Goal: Information Seeking & Learning: Check status

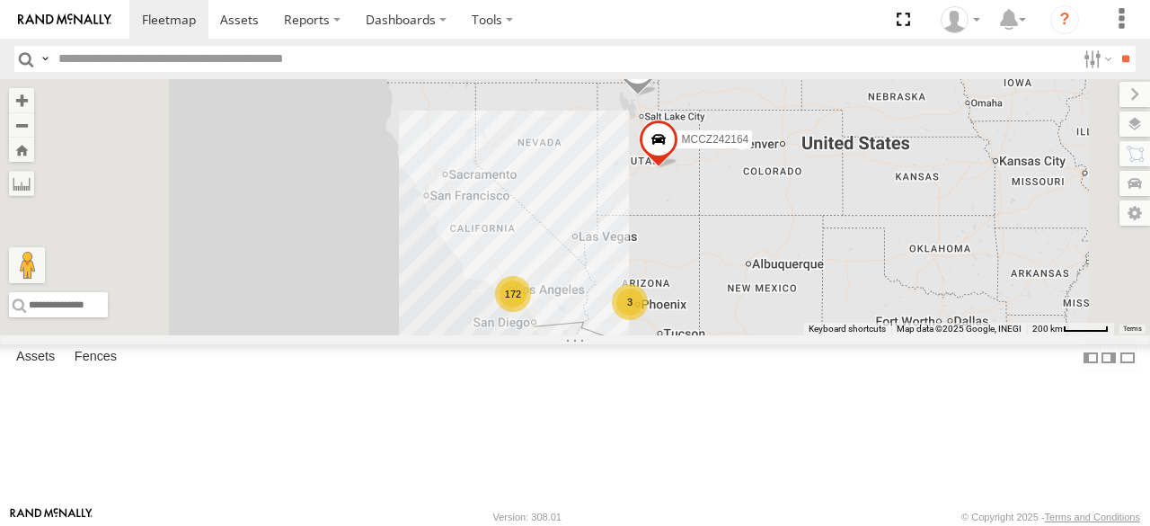
click at [271, 69] on input "text" at bounding box center [563, 59] width 1025 height 26
paste input "********"
type input "********"
click at [203, 54] on input "********" at bounding box center [563, 59] width 1025 height 26
click at [1115, 46] on input "**" at bounding box center [1125, 59] width 21 height 26
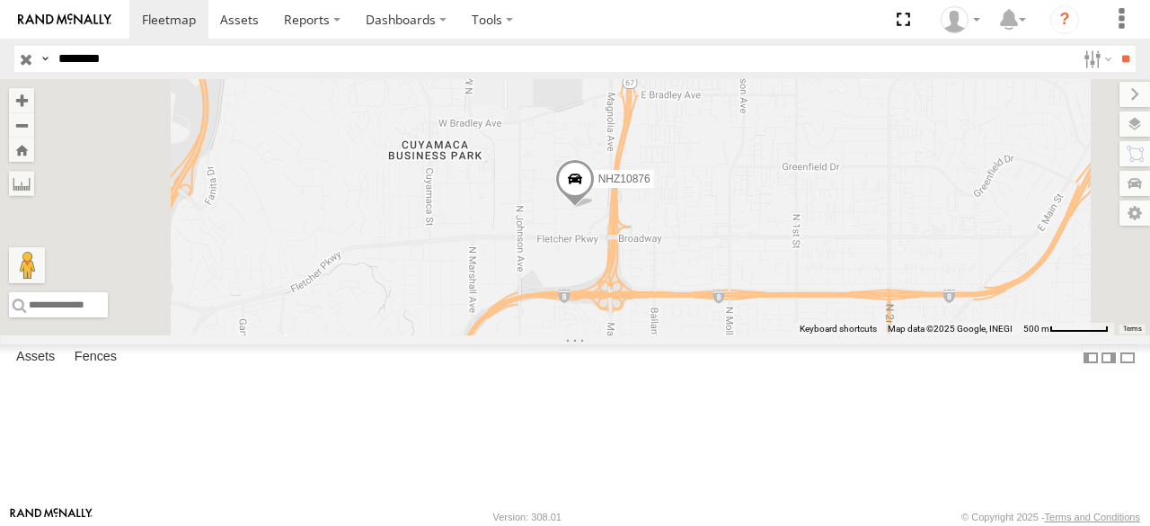
click at [595, 208] on span at bounding box center [575, 183] width 40 height 49
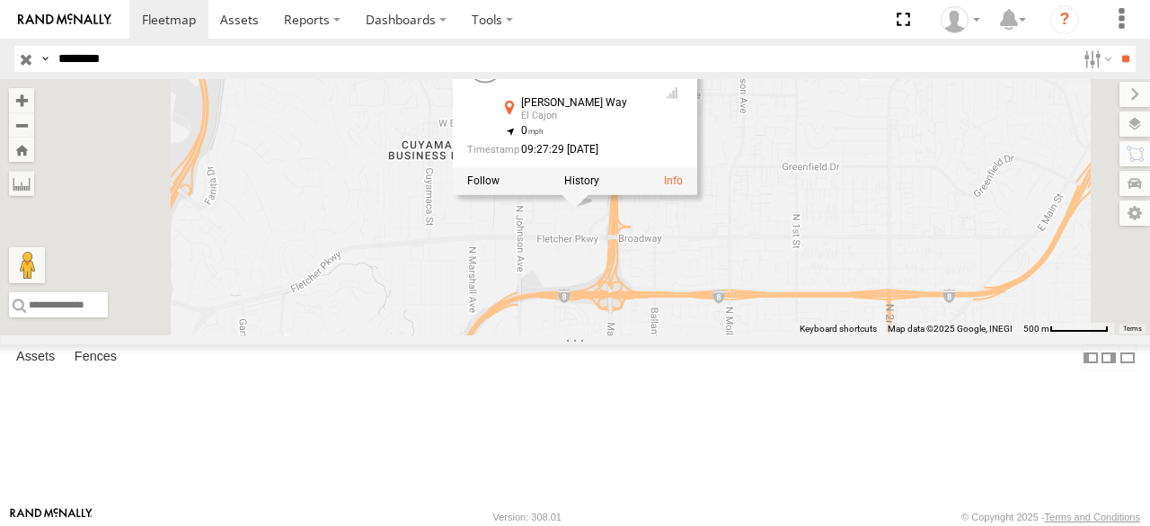
click at [599, 187] on label at bounding box center [581, 180] width 35 height 13
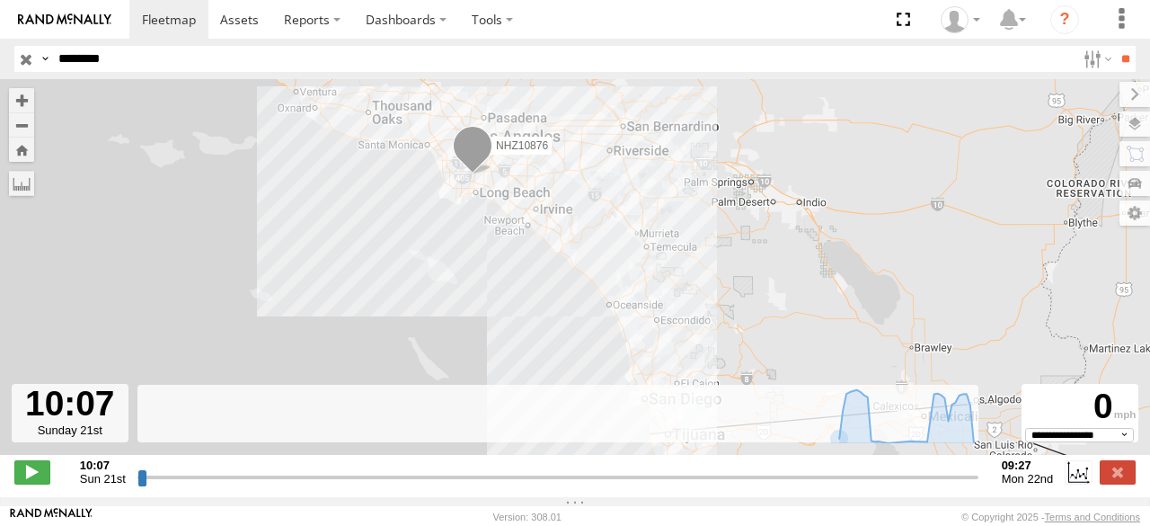
drag, startPoint x: 129, startPoint y: 488, endPoint x: 117, endPoint y: 489, distance: 11.7
click at [138, 485] on input "range" at bounding box center [558, 476] width 841 height 17
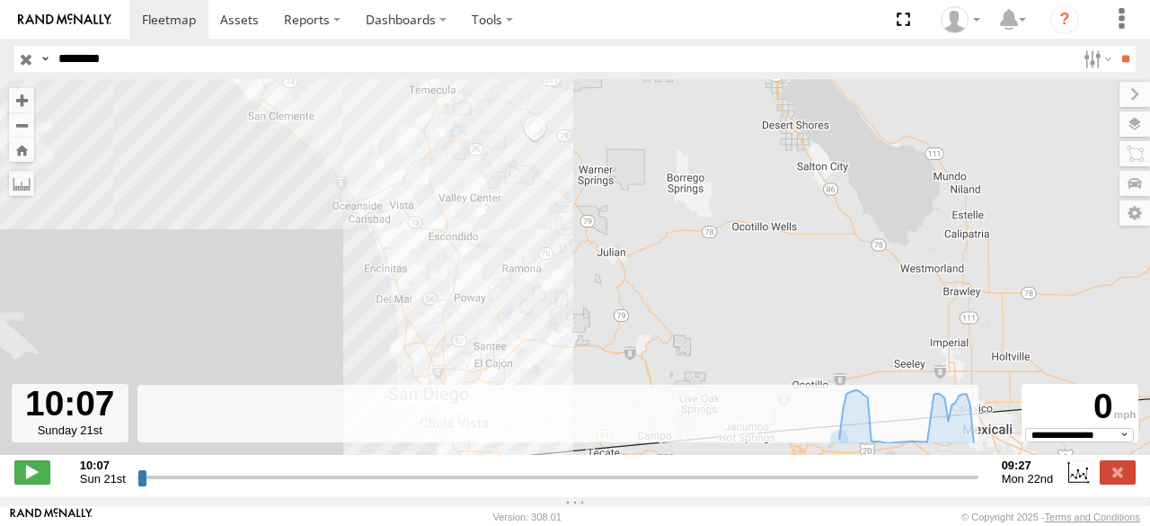
drag, startPoint x: 464, startPoint y: 319, endPoint x: 261, endPoint y: 69, distance: 322.0
click at [261, 69] on body at bounding box center [575, 263] width 1150 height 526
drag, startPoint x: 134, startPoint y: 499, endPoint x: 413, endPoint y: 503, distance: 279.5
click at [413, 497] on div "← Move left → Move right ↑ Move up ↓ Move down + Zoom in - Zoom out Home Jump l…" at bounding box center [575, 288] width 1150 height 418
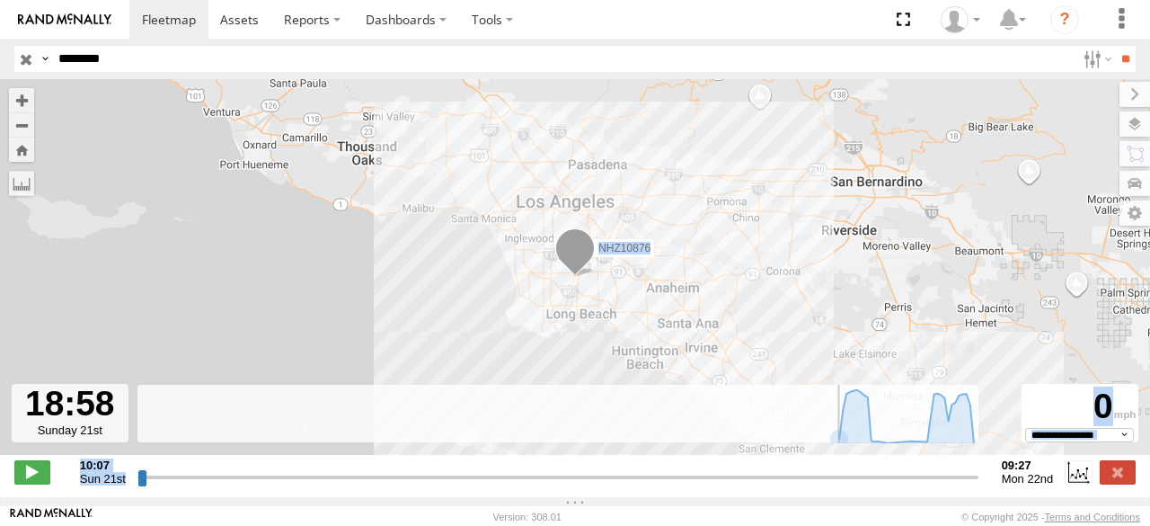
drag, startPoint x: 134, startPoint y: 484, endPoint x: 457, endPoint y: 483, distance: 322.6
click at [457, 483] on input "range" at bounding box center [558, 476] width 841 height 17
drag, startPoint x: 457, startPoint y: 483, endPoint x: 680, endPoint y: 510, distance: 225.4
click at [679, 485] on input "range" at bounding box center [558, 476] width 841 height 17
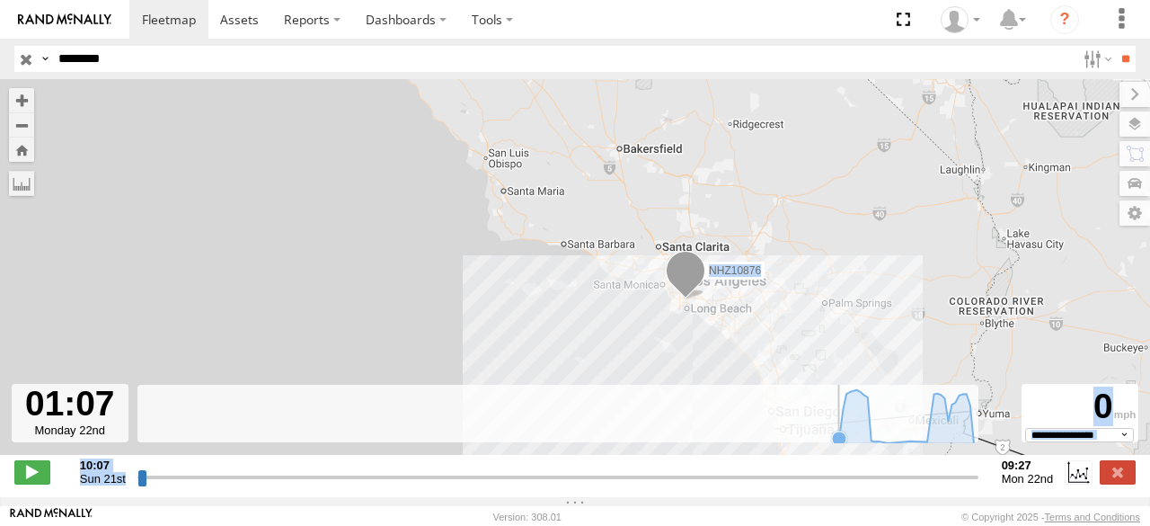
click at [831, 438] on icon at bounding box center [906, 415] width 153 height 53
drag, startPoint x: 690, startPoint y: 483, endPoint x: 834, endPoint y: 481, distance: 143.8
click at [836, 480] on input "range" at bounding box center [558, 476] width 841 height 17
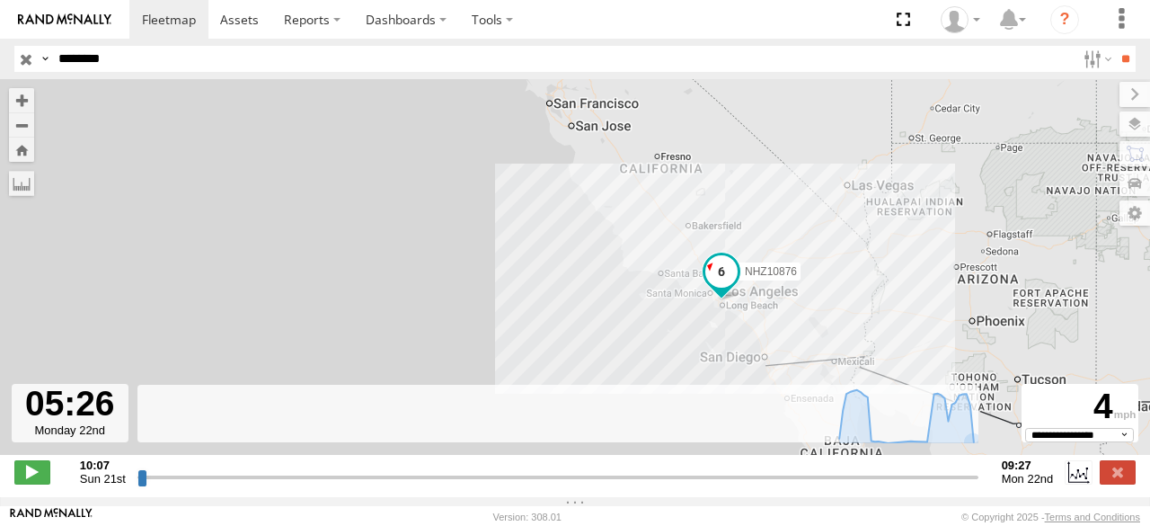
click at [1030, 484] on span "Mon 22nd" at bounding box center [1028, 478] width 52 height 13
click at [23, 472] on span at bounding box center [32, 471] width 36 height 23
drag, startPoint x: 851, startPoint y: 480, endPoint x: 1026, endPoint y: 490, distance: 175.5
click at [979, 485] on input "range" at bounding box center [558, 476] width 841 height 17
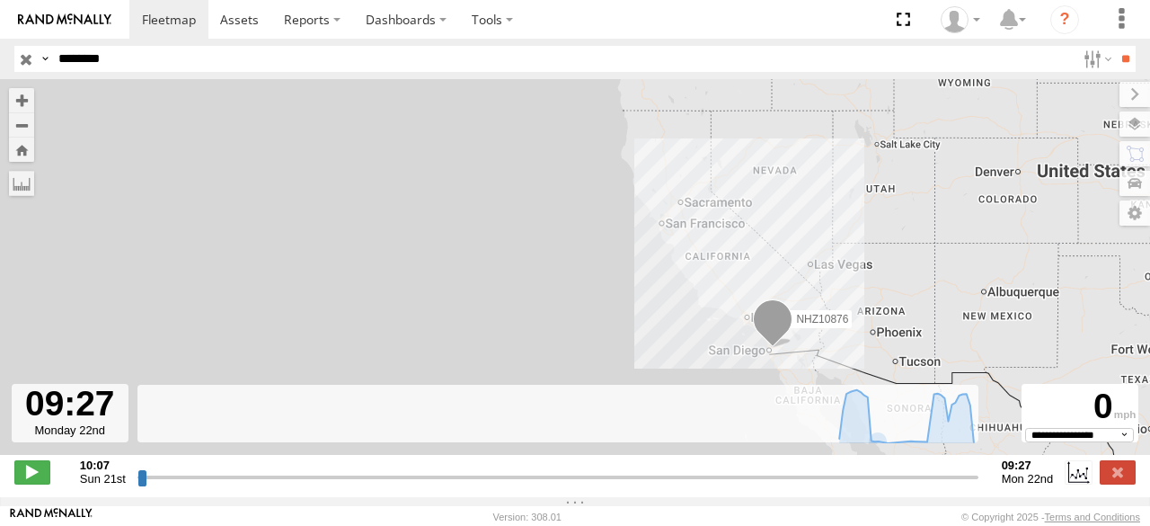
click at [774, 348] on span at bounding box center [773, 323] width 40 height 49
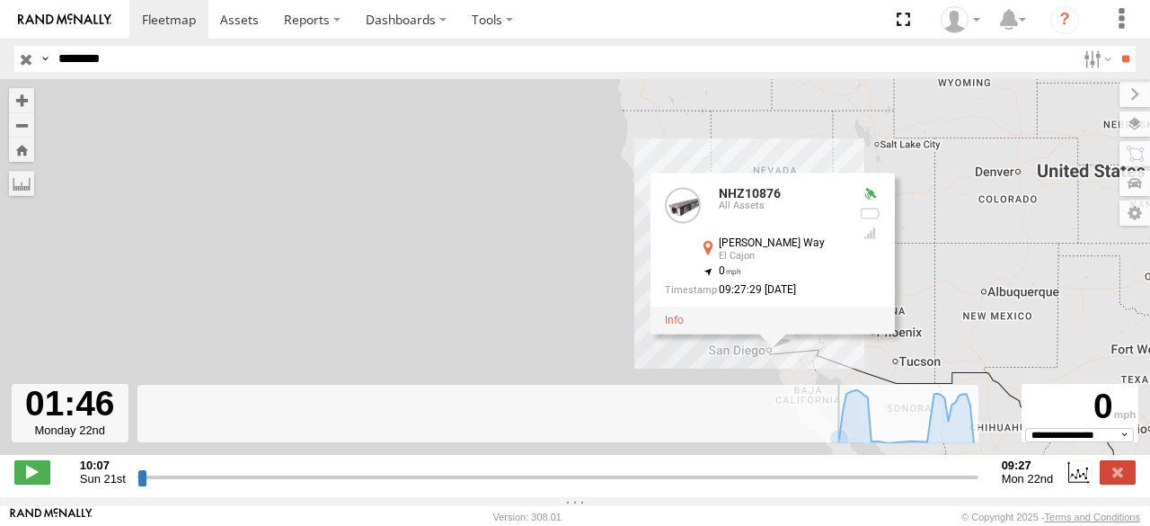
click at [703, 485] on input "range" at bounding box center [558, 476] width 841 height 17
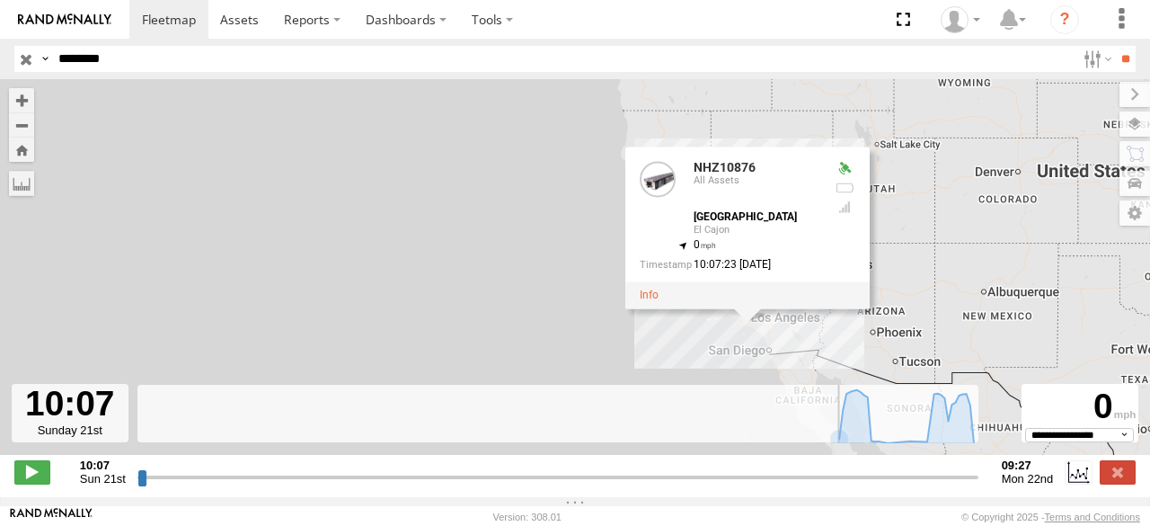
drag, startPoint x: 703, startPoint y: 487, endPoint x: 56, endPoint y: 501, distance: 647.2
click at [138, 485] on input "range" at bounding box center [558, 476] width 841 height 17
click at [36, 474] on span at bounding box center [32, 471] width 36 height 23
click at [750, 223] on div "[GEOGRAPHIC_DATA]" at bounding box center [757, 217] width 126 height 12
click at [415, 288] on div "NHZ10876 NHZ10876 All Assets [GEOGRAPHIC_DATA] 33.86251 , -118.21236 0 10:07:23…" at bounding box center [575, 276] width 1150 height 395
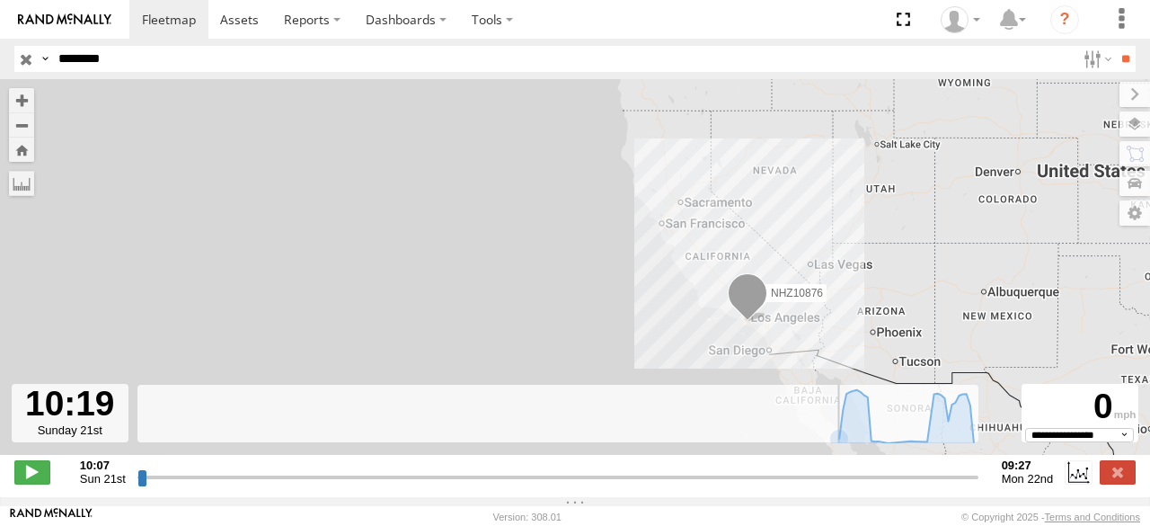
click at [755, 310] on span at bounding box center [748, 297] width 40 height 49
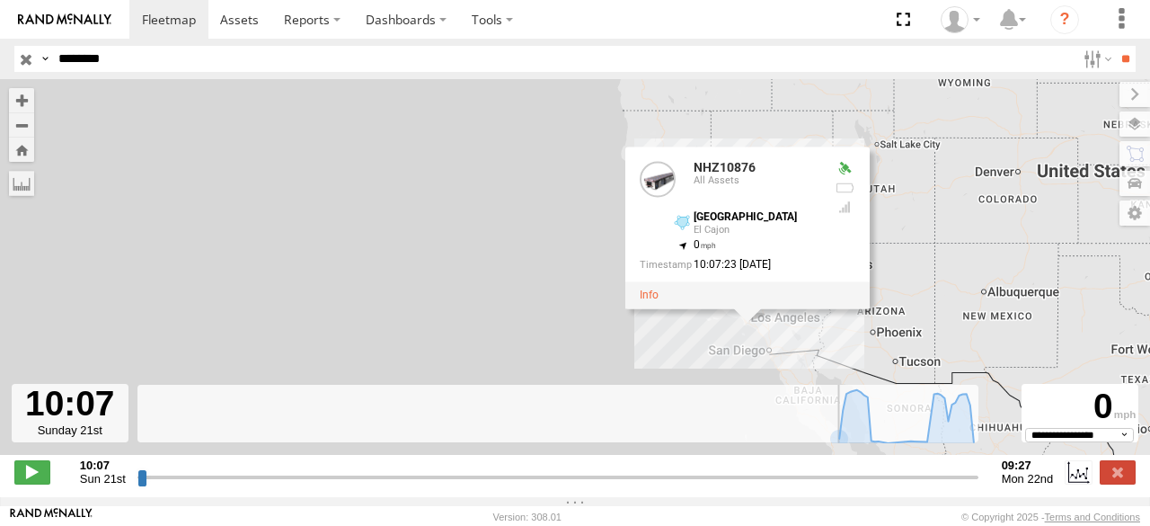
drag, startPoint x: 139, startPoint y: 489, endPoint x: 78, endPoint y: 487, distance: 61.1
click at [138, 485] on input "range" at bounding box center [558, 476] width 841 height 17
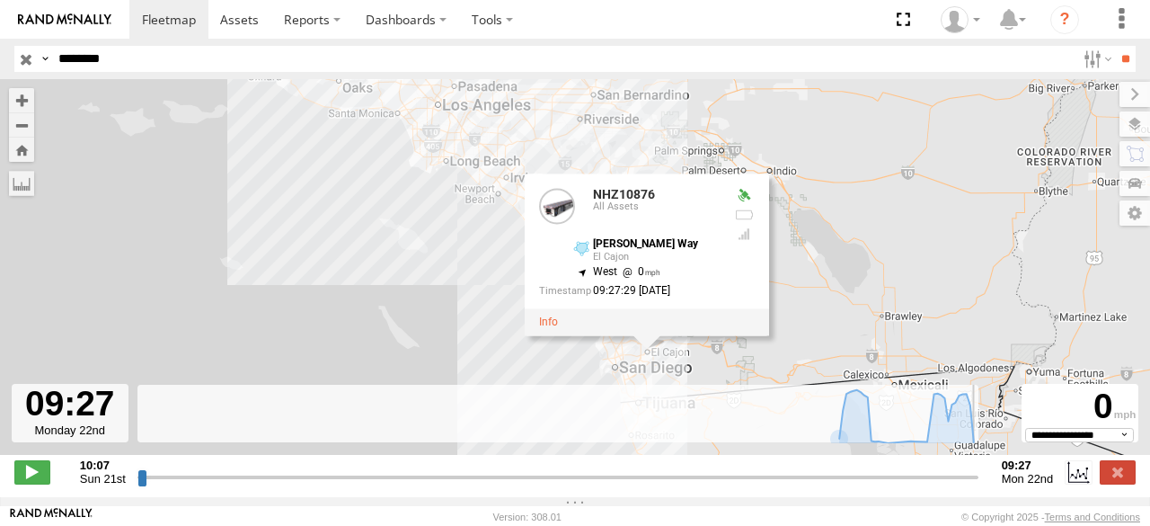
drag, startPoint x: 146, startPoint y: 488, endPoint x: 1078, endPoint y: 568, distance: 936.3
click at [979, 485] on input "range" at bounding box center [558, 476] width 841 height 17
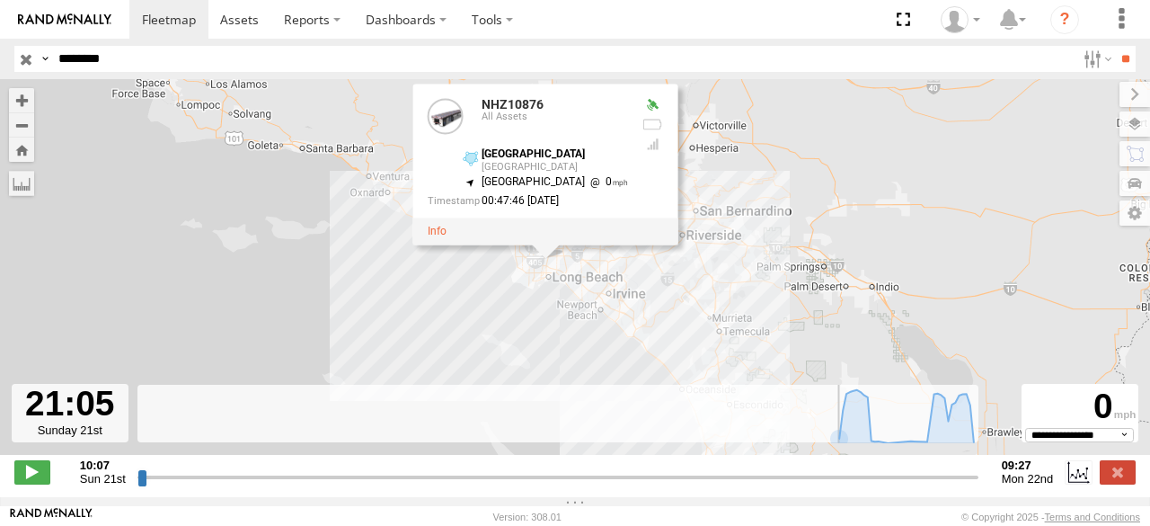
drag, startPoint x: 977, startPoint y: 479, endPoint x: 532, endPoint y: 490, distance: 445.0
click at [532, 485] on input "range" at bounding box center [558, 476] width 841 height 17
drag, startPoint x: 532, startPoint y: 490, endPoint x: 39, endPoint y: 479, distance: 493.5
click at [138, 479] on input "range" at bounding box center [558, 476] width 841 height 17
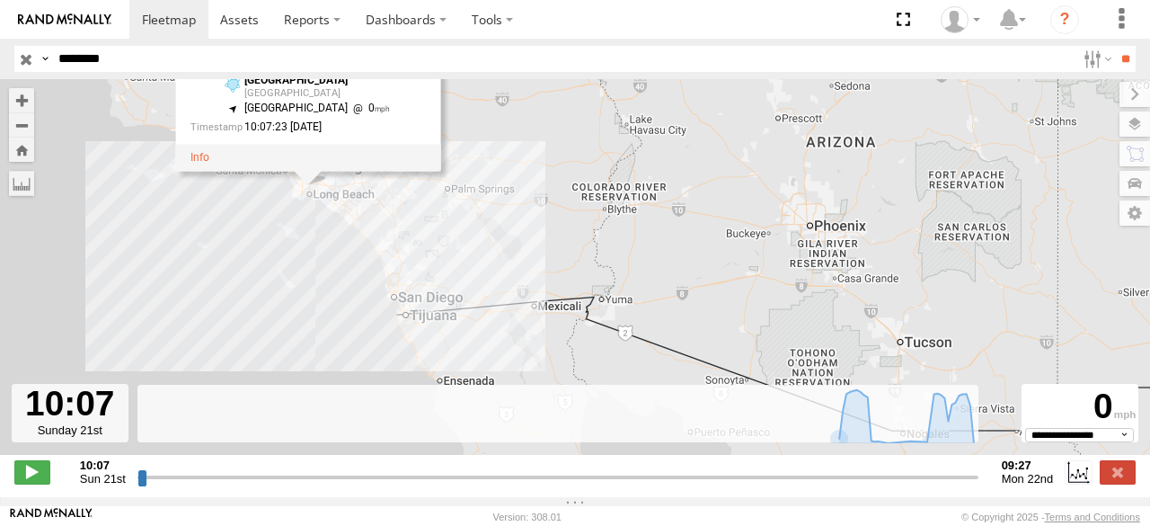
drag, startPoint x: 128, startPoint y: 484, endPoint x: 410, endPoint y: 499, distance: 282.6
click at [406, 492] on div "**********" at bounding box center [575, 474] width 1150 height 38
click at [426, 485] on input "range" at bounding box center [558, 476] width 841 height 17
drag, startPoint x: 514, startPoint y: 459, endPoint x: 530, endPoint y: 464, distance: 16.8
click at [528, 464] on div "NHZ10876 NHZ10876 All Assets [GEOGRAPHIC_DATA] 33.86255 , -118.21231 [GEOGRAPHI…" at bounding box center [575, 276] width 1150 height 395
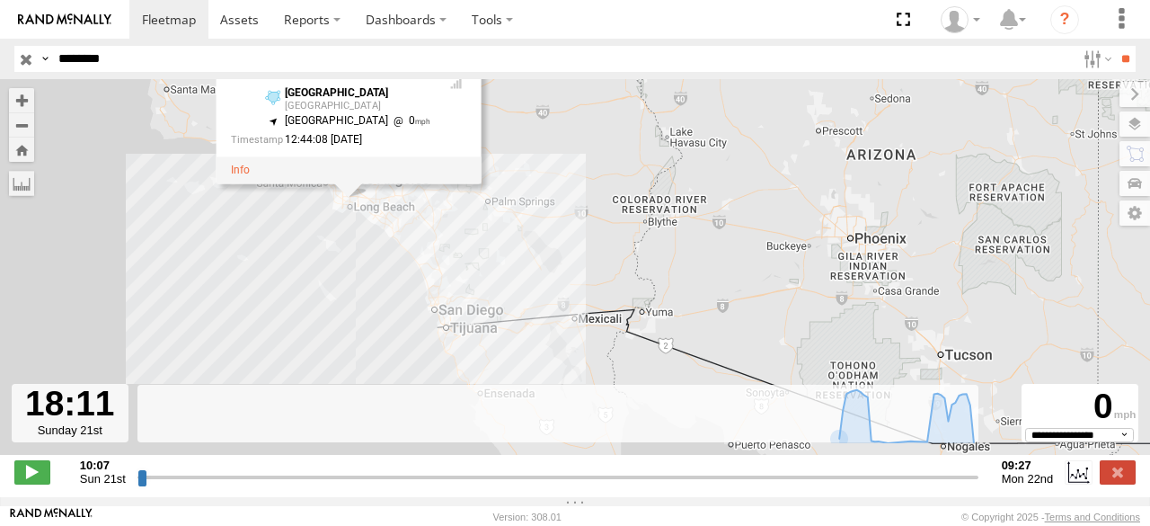
click at [530, 485] on input "range" at bounding box center [558, 476] width 841 height 17
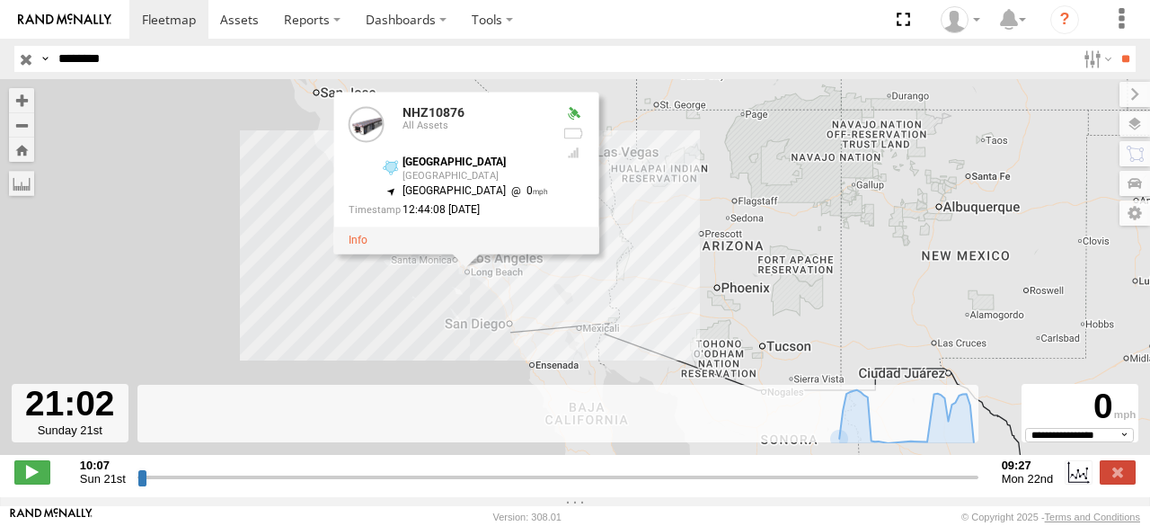
click at [147, 60] on input "********" at bounding box center [563, 59] width 1025 height 26
click at [1115, 46] on input "**" at bounding box center [1125, 59] width 21 height 26
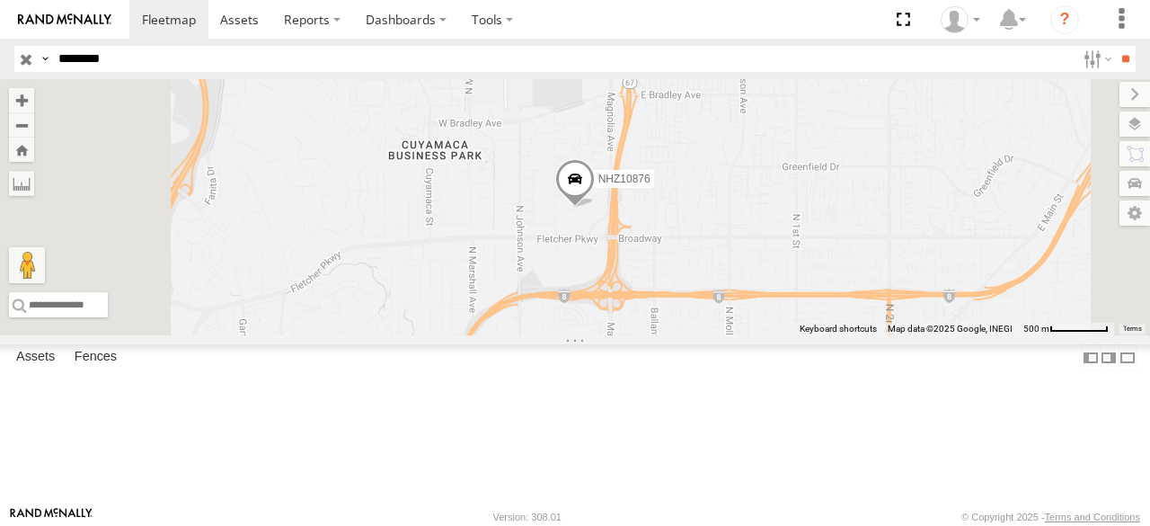
click at [595, 208] on span at bounding box center [575, 183] width 40 height 49
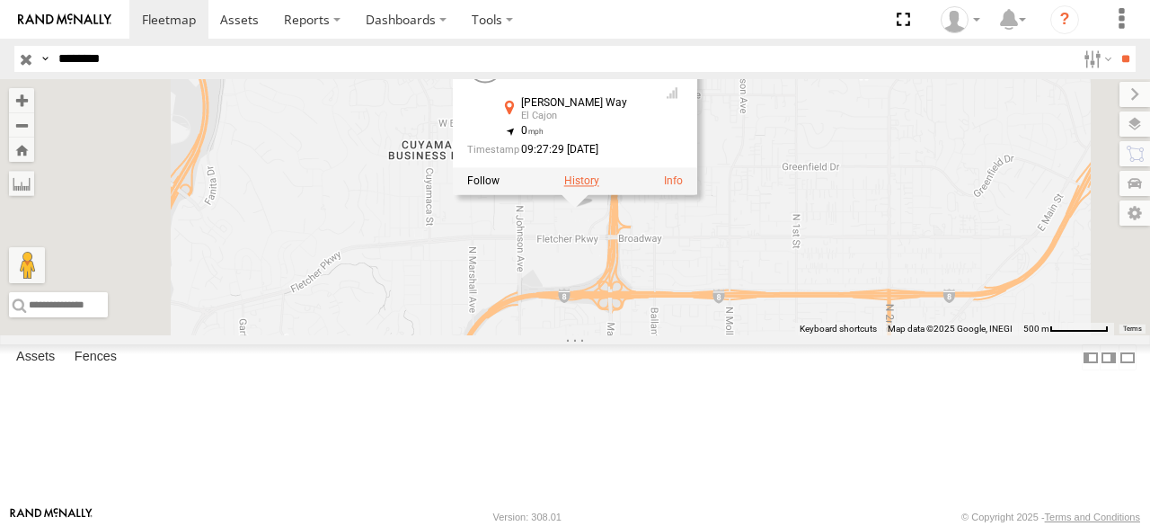
click at [599, 187] on label at bounding box center [581, 180] width 35 height 13
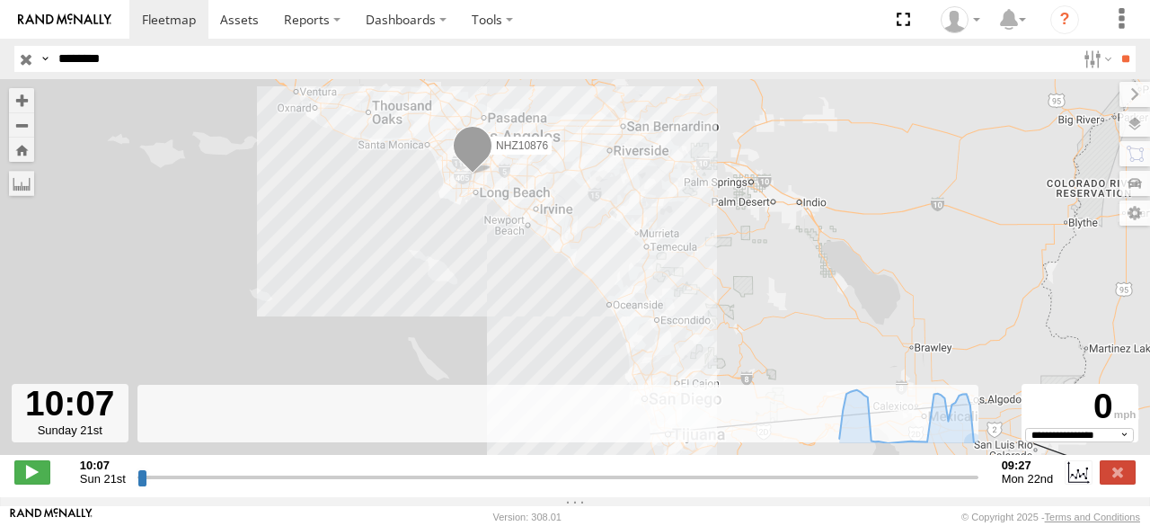
click at [1068, 458] on div "NHZ10876" at bounding box center [575, 276] width 1150 height 395
click at [1055, 442] on select "**********" at bounding box center [1079, 435] width 109 height 14
click at [898, 517] on footer "[PERSON_NAME] [PERSON_NAME] Version: 308.01 © Copyright 2025 - Terms and Condit…" at bounding box center [575, 516] width 1150 height 20
drag, startPoint x: 135, startPoint y: 489, endPoint x: 392, endPoint y: 497, distance: 257.2
click at [391, 485] on input "range" at bounding box center [558, 476] width 841 height 17
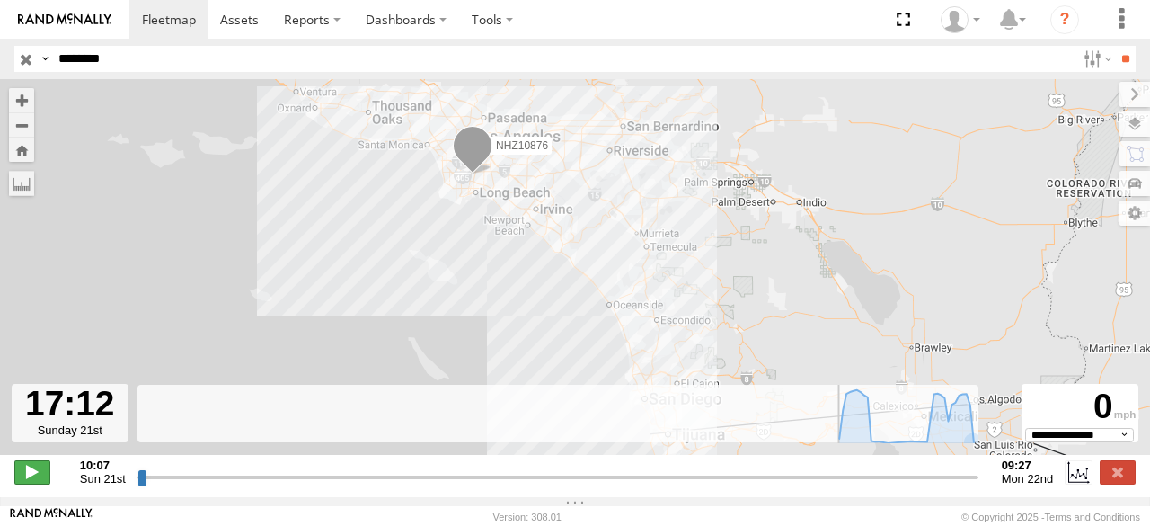
click at [31, 482] on span at bounding box center [32, 471] width 36 height 23
drag, startPoint x: 421, startPoint y: 484, endPoint x: 599, endPoint y: 499, distance: 179.5
click at [599, 485] on input "range" at bounding box center [558, 476] width 841 height 17
click at [457, 158] on span at bounding box center [473, 149] width 40 height 49
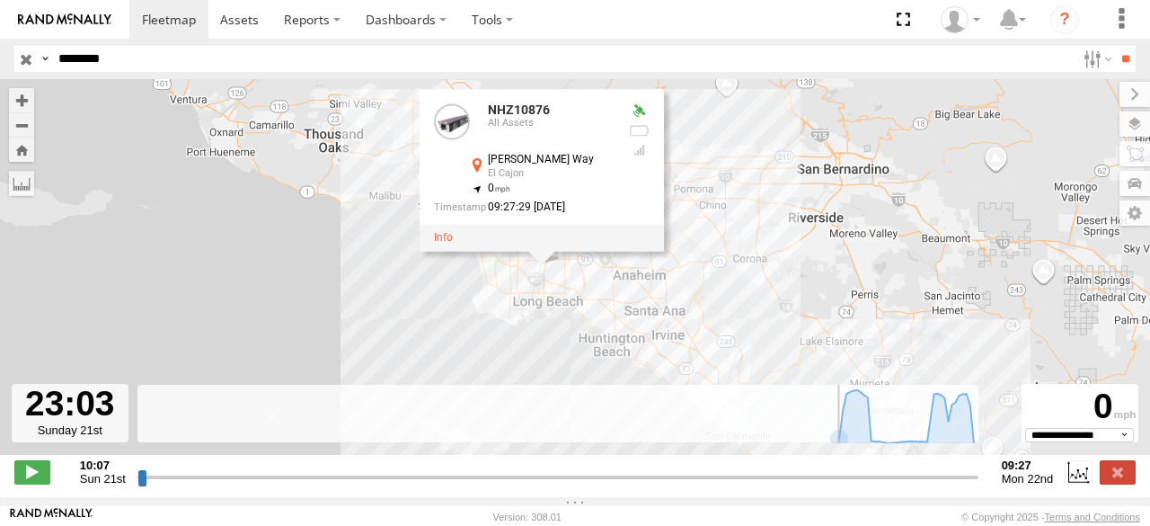
drag, startPoint x: 422, startPoint y: 206, endPoint x: 555, endPoint y: 370, distance: 211.5
click at [555, 370] on div "NHZ10876 NHZ10876 All Assets [PERSON_NAME][GEOGRAPHIC_DATA] , 0 09:27:29 [DATE]" at bounding box center [575, 276] width 1150 height 395
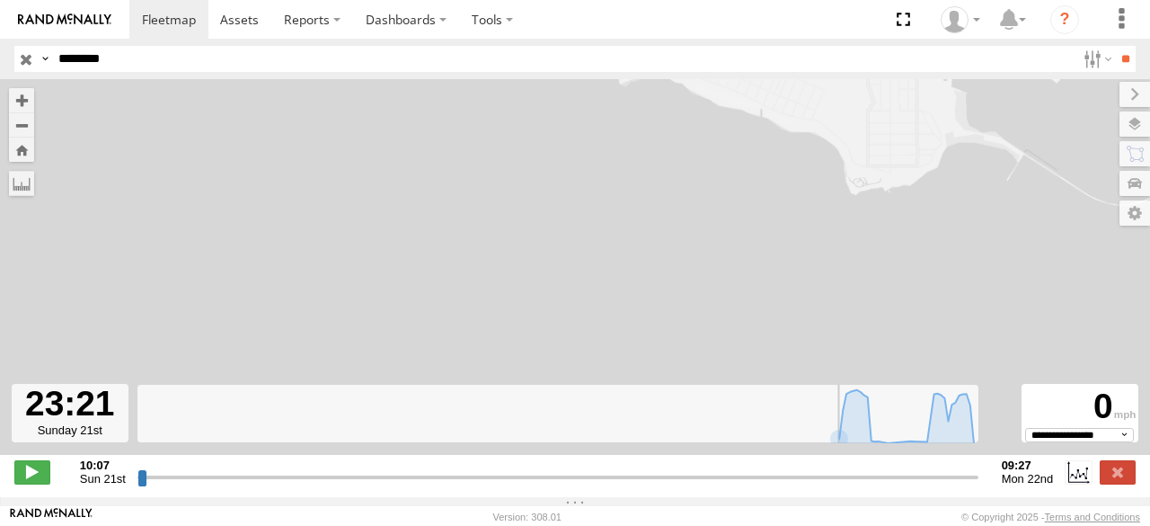
drag, startPoint x: 509, startPoint y: 251, endPoint x: 523, endPoint y: 510, distance: 259.2
click at [523, 510] on body at bounding box center [575, 263] width 1150 height 526
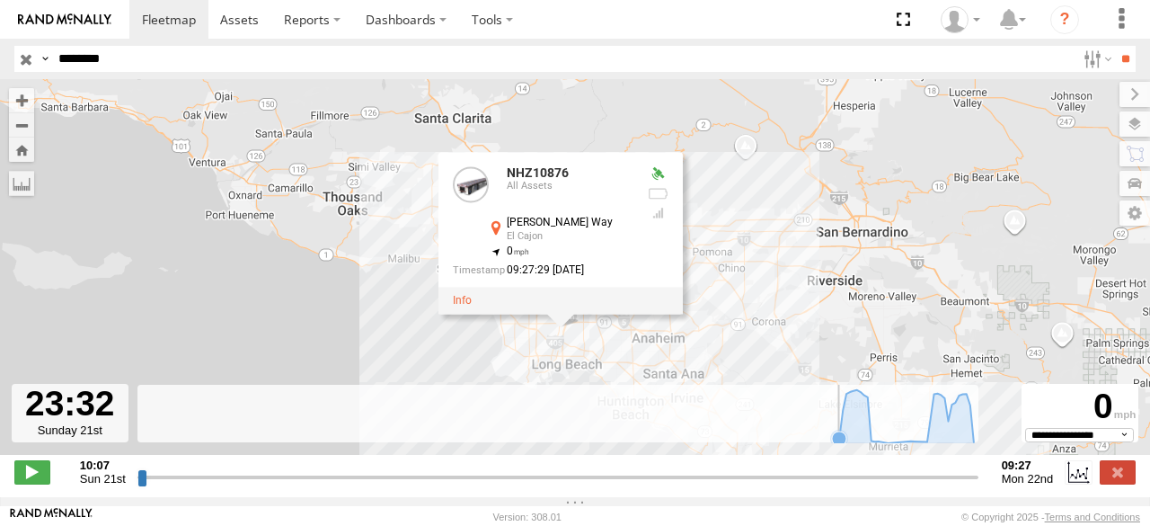
drag, startPoint x: 847, startPoint y: 175, endPoint x: 521, endPoint y: 402, distance: 396.4
click at [521, 402] on div "← Move left → Move right ↑ Move up ↓ Move down + Zoom in - Zoom out Home Jump l…" at bounding box center [575, 288] width 1150 height 418
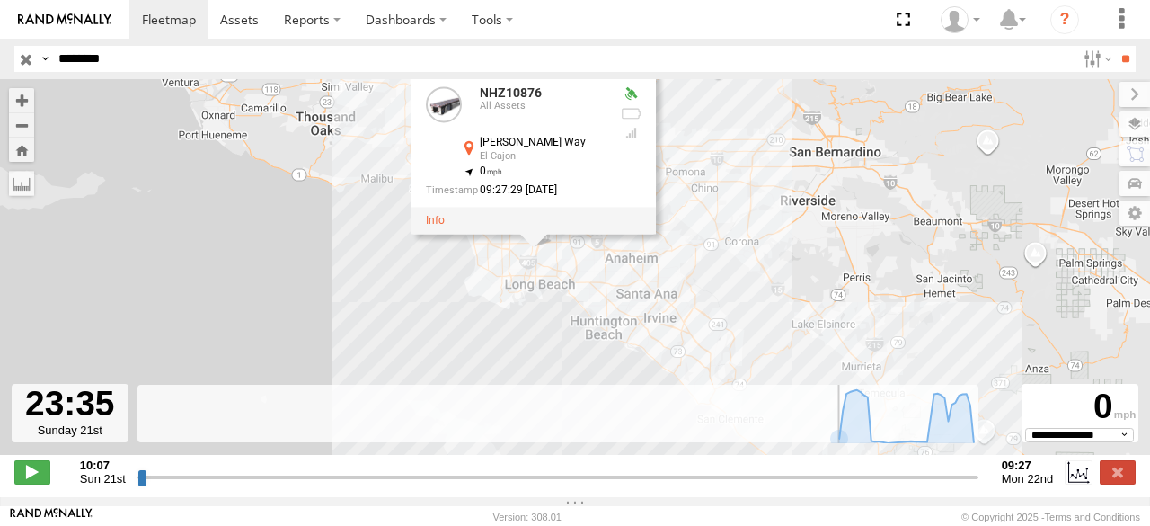
drag, startPoint x: 501, startPoint y: 368, endPoint x: 474, endPoint y: 287, distance: 86.1
click at [474, 287] on div "NHZ10876 NHZ10876 All Assets [PERSON_NAME][GEOGRAPHIC_DATA] , 0 09:27:29 [DATE]" at bounding box center [575, 276] width 1150 height 395
drag, startPoint x: 618, startPoint y: 484, endPoint x: 405, endPoint y: 488, distance: 213.0
click at [405, 485] on input "range" at bounding box center [558, 476] width 841 height 17
drag, startPoint x: 405, startPoint y: 488, endPoint x: 538, endPoint y: 486, distance: 133.0
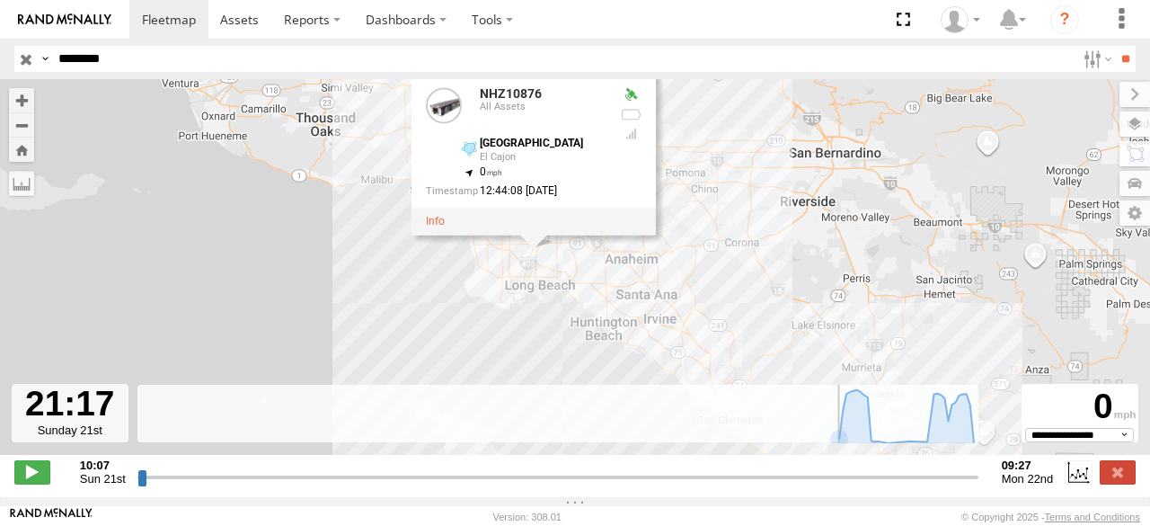
click at [538, 485] on input "range" at bounding box center [558, 476] width 841 height 17
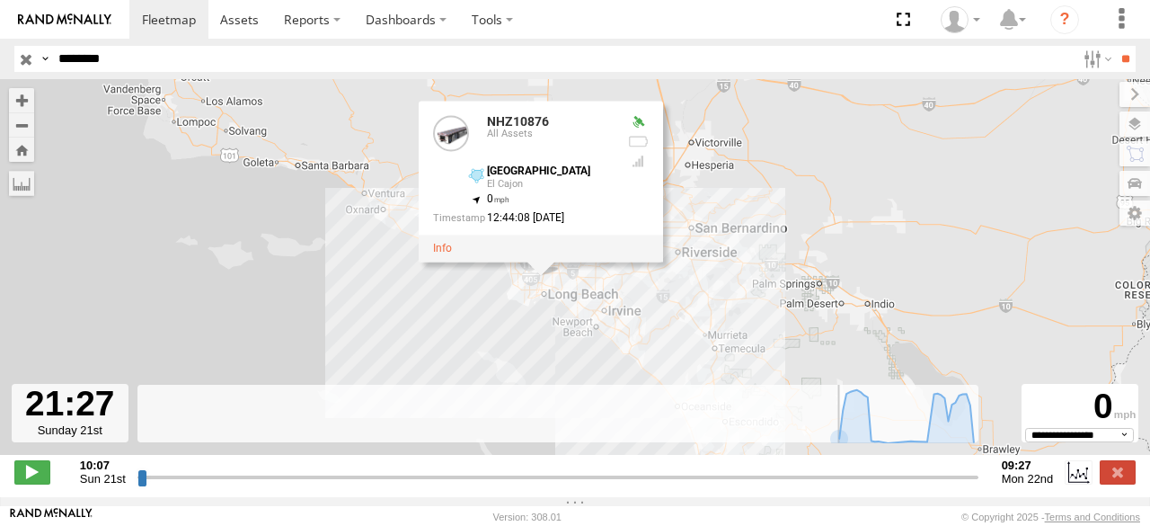
type input "**********"
